Goal: Information Seeking & Learning: Learn about a topic

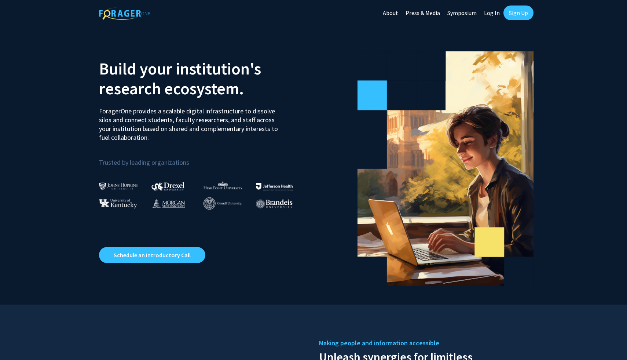
click at [495, 14] on link "Log In" at bounding box center [492, 13] width 23 height 26
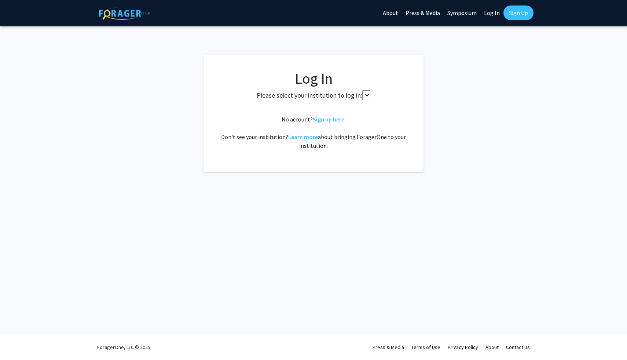
select select
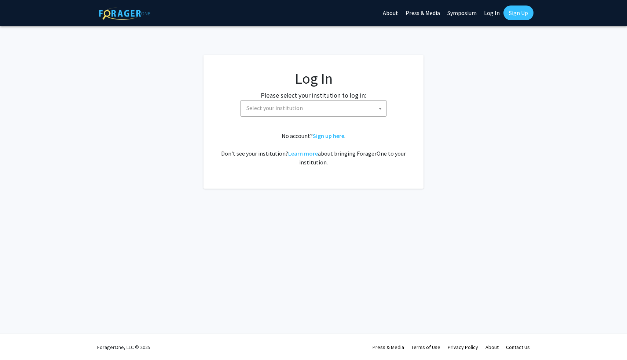
click at [353, 117] on fg-card-body "Log In Please select your institution to log in: [GEOGRAPHIC_DATA] [GEOGRAPHIC_…" at bounding box center [313, 122] width 191 height 104
click at [352, 113] on span "Select your institution" at bounding box center [315, 108] width 143 height 15
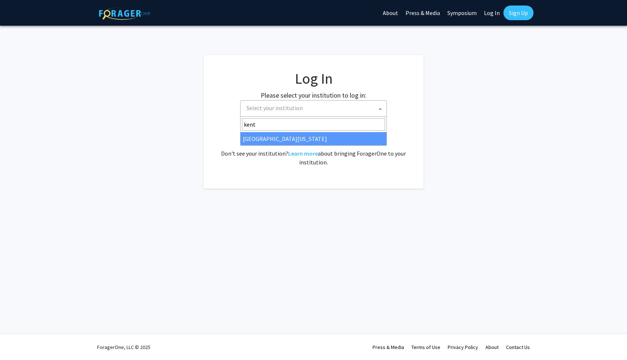
type input "kent"
select select "13"
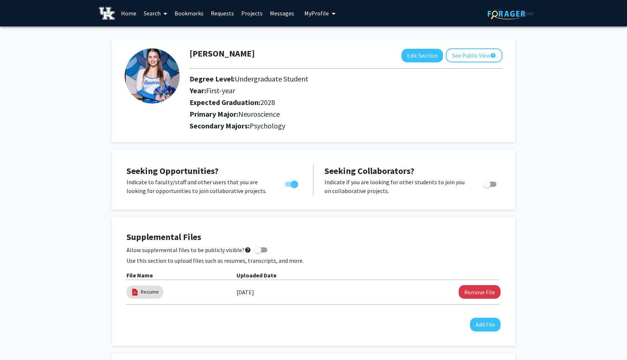
click at [131, 11] on link "Home" at bounding box center [128, 13] width 23 height 26
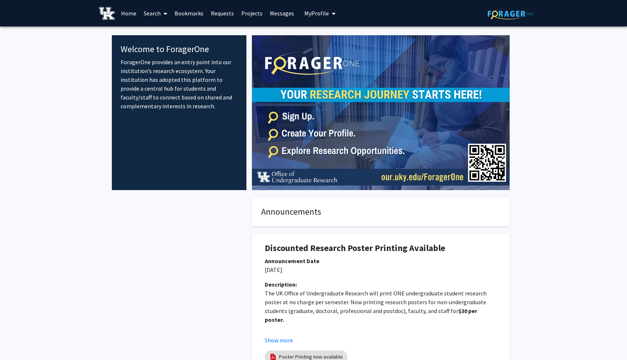
click at [154, 12] on link "Search" at bounding box center [155, 13] width 31 height 26
click at [162, 46] on span "Students" at bounding box center [162, 48] width 45 height 15
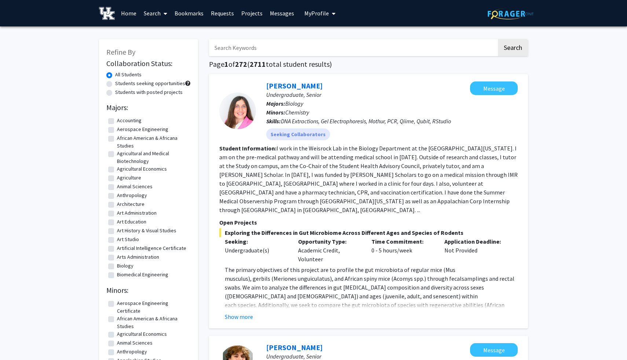
click at [277, 48] on input "Search Keywords" at bounding box center [353, 47] width 288 height 17
type input "medical internships"
click at [498, 39] on button "Search" at bounding box center [513, 47] width 30 height 17
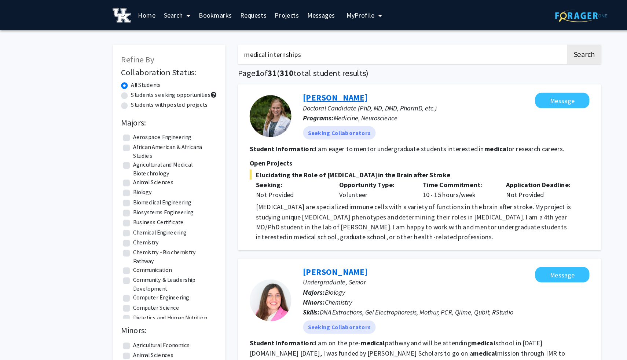
click at [315, 86] on link "Annabel McAtee" at bounding box center [294, 85] width 56 height 9
